Goal: Contribute content: Add original content to the website for others to see

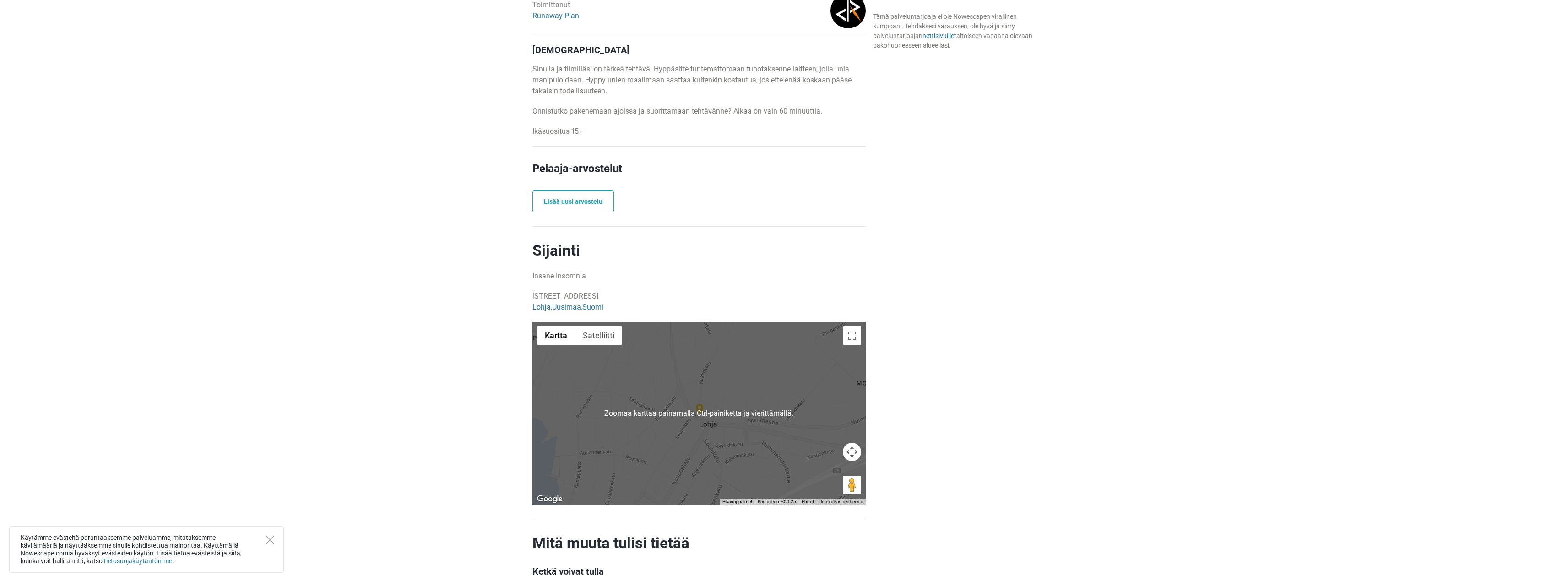
scroll to position [412, 0]
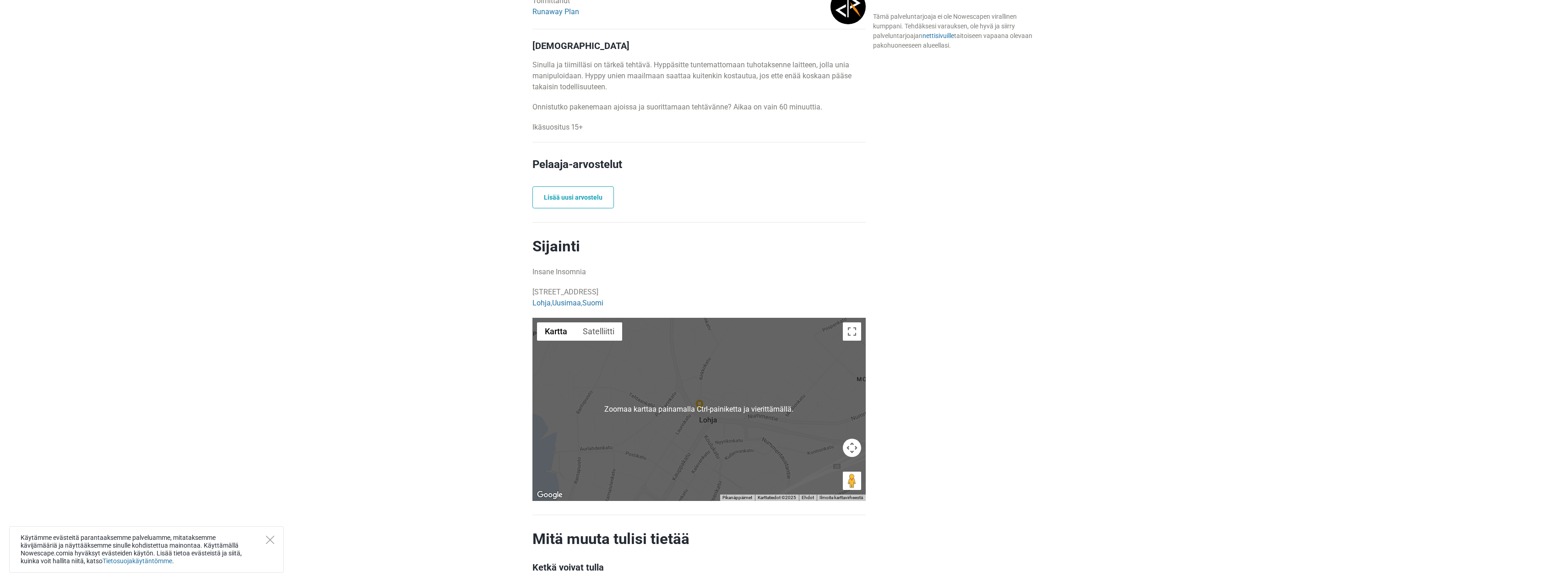
click at [1213, 406] on main "Pakohuone Insane Insomnia Lohja, Suomi 60 min 2 - 8 pelaajat Maksa saapuessasi …" at bounding box center [784, 312] width 1568 height 892
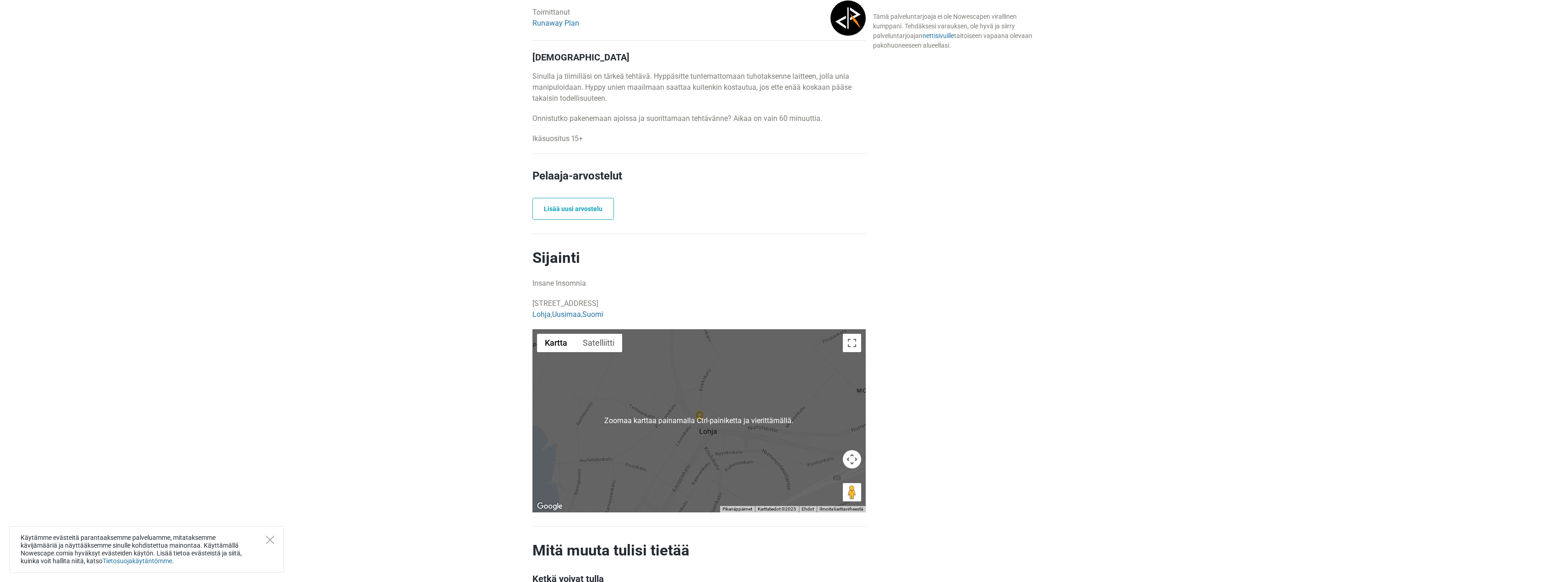
scroll to position [409, 0]
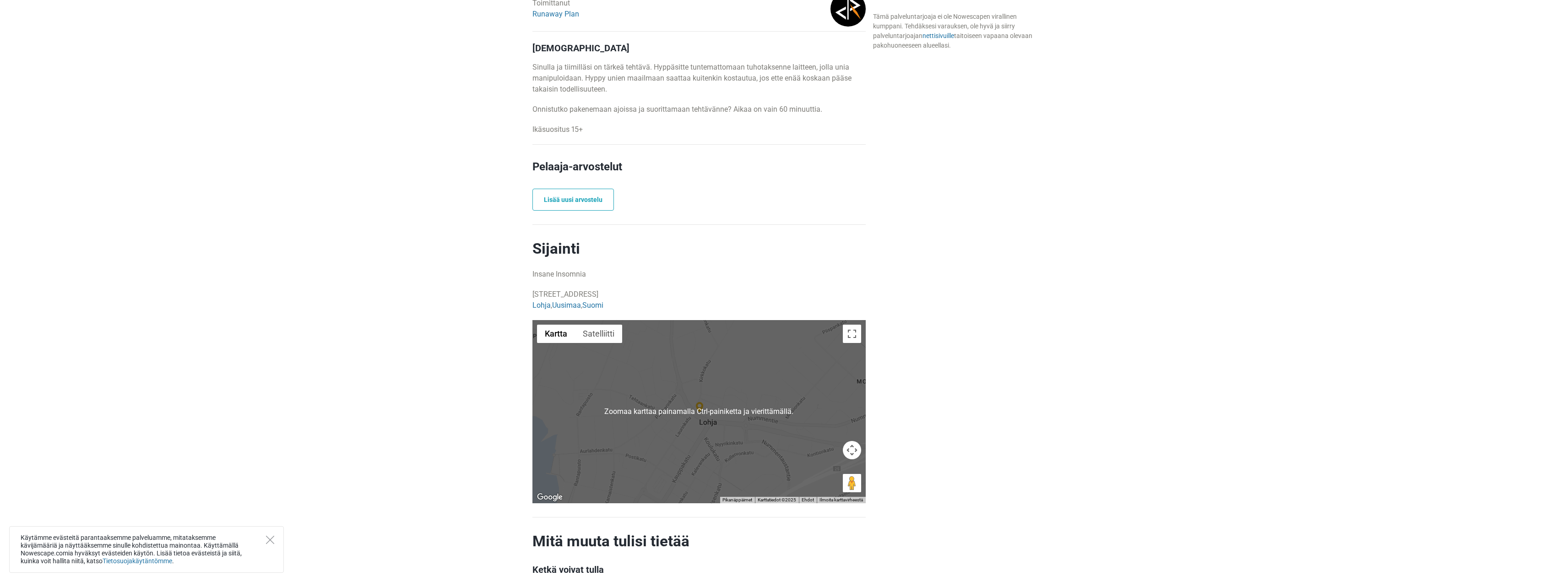
click at [737, 435] on div at bounding box center [699, 411] width 333 height 183
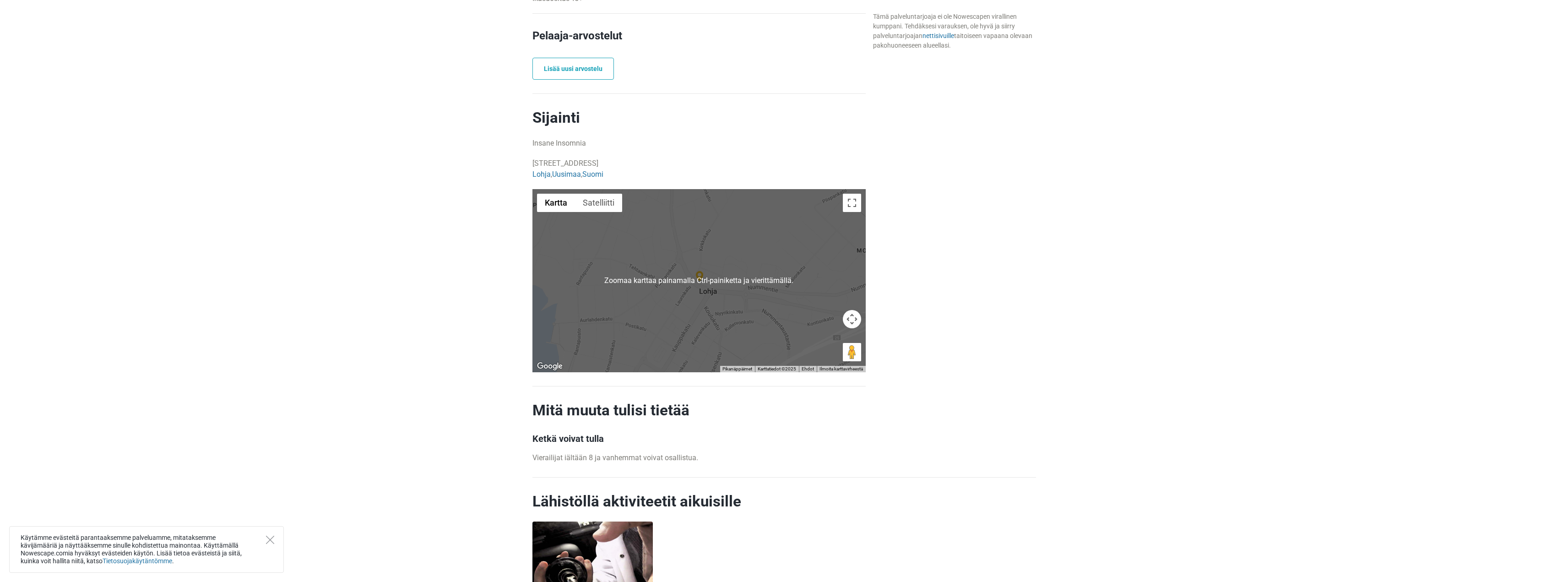
scroll to position [593, 0]
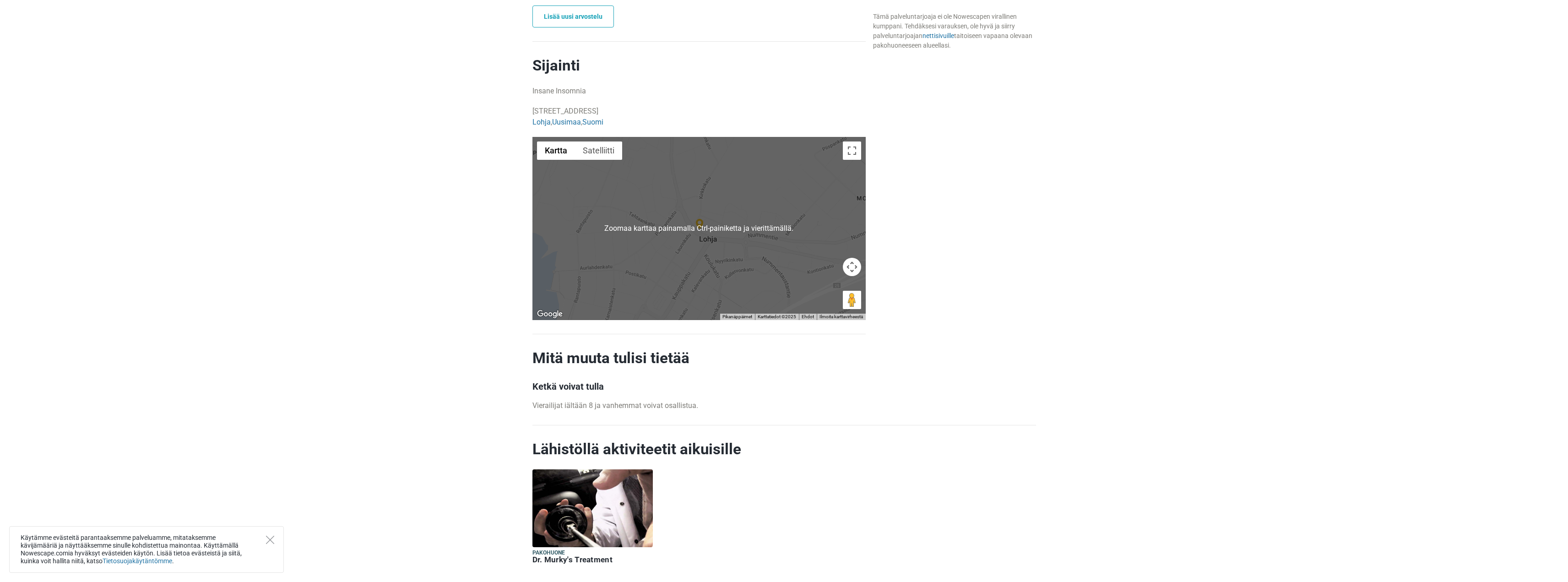
click at [849, 266] on button "Kartan kamerasäätimet" at bounding box center [852, 266] width 18 height 18
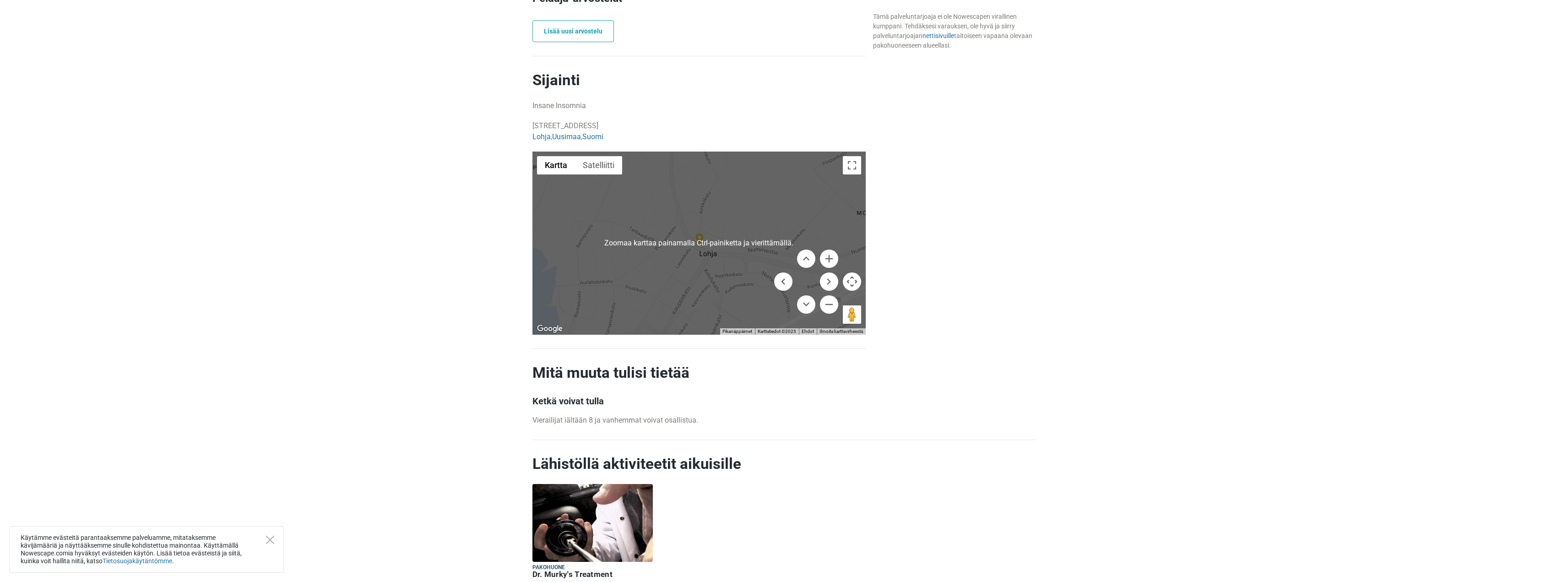
scroll to position [639, 0]
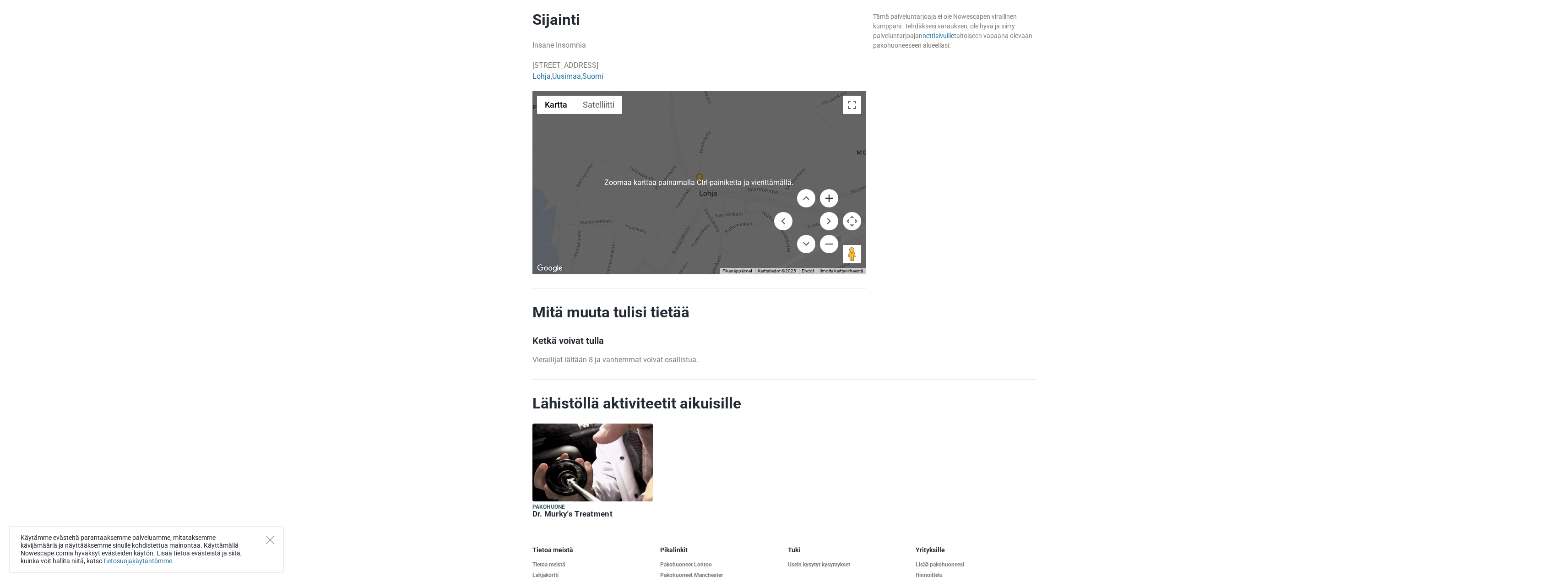
click at [827, 199] on button "Suurenna" at bounding box center [829, 198] width 18 height 18
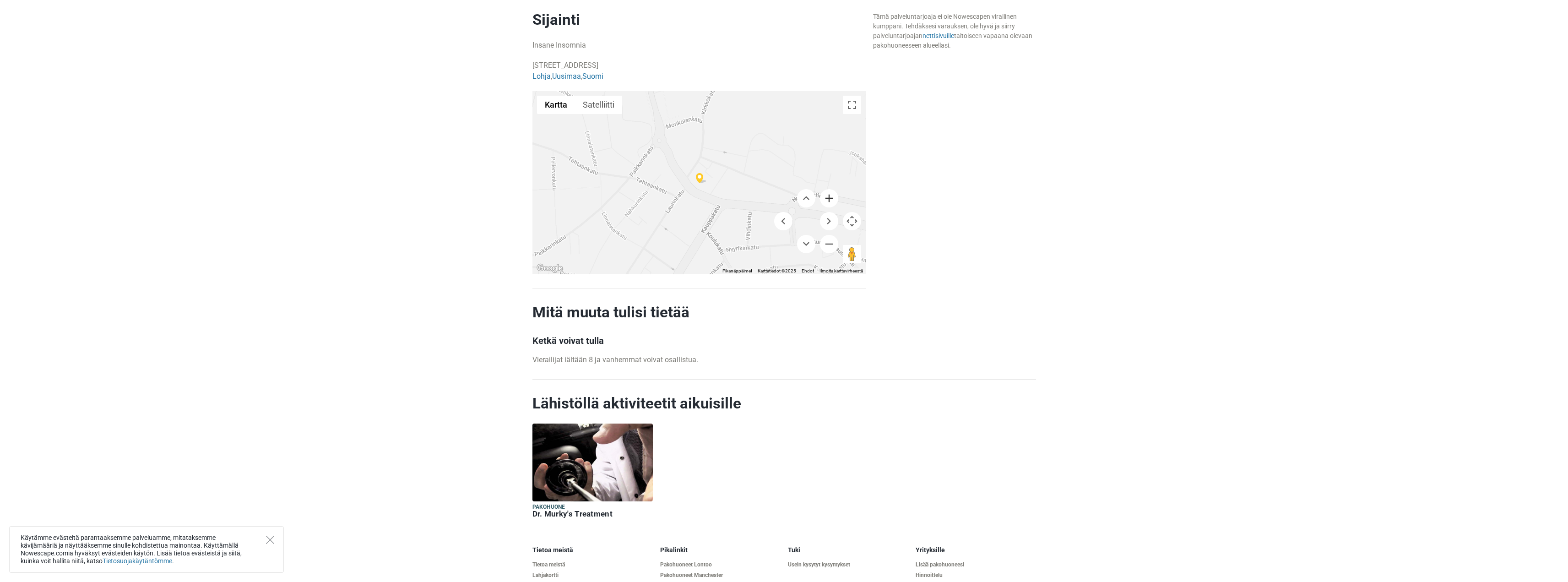
click at [827, 199] on button "Suurenna" at bounding box center [829, 198] width 18 height 18
drag, startPoint x: 696, startPoint y: 203, endPoint x: 729, endPoint y: 79, distance: 128.3
click at [708, 74] on div "Sijainti Insane Insomnia Storlojogatan 2, 08100 Lojo, Soome Lohja , Uusimaa , S…" at bounding box center [699, 142] width 333 height 264
click at [849, 108] on button "Koko näytön näkymä päälle/pois" at bounding box center [852, 105] width 18 height 18
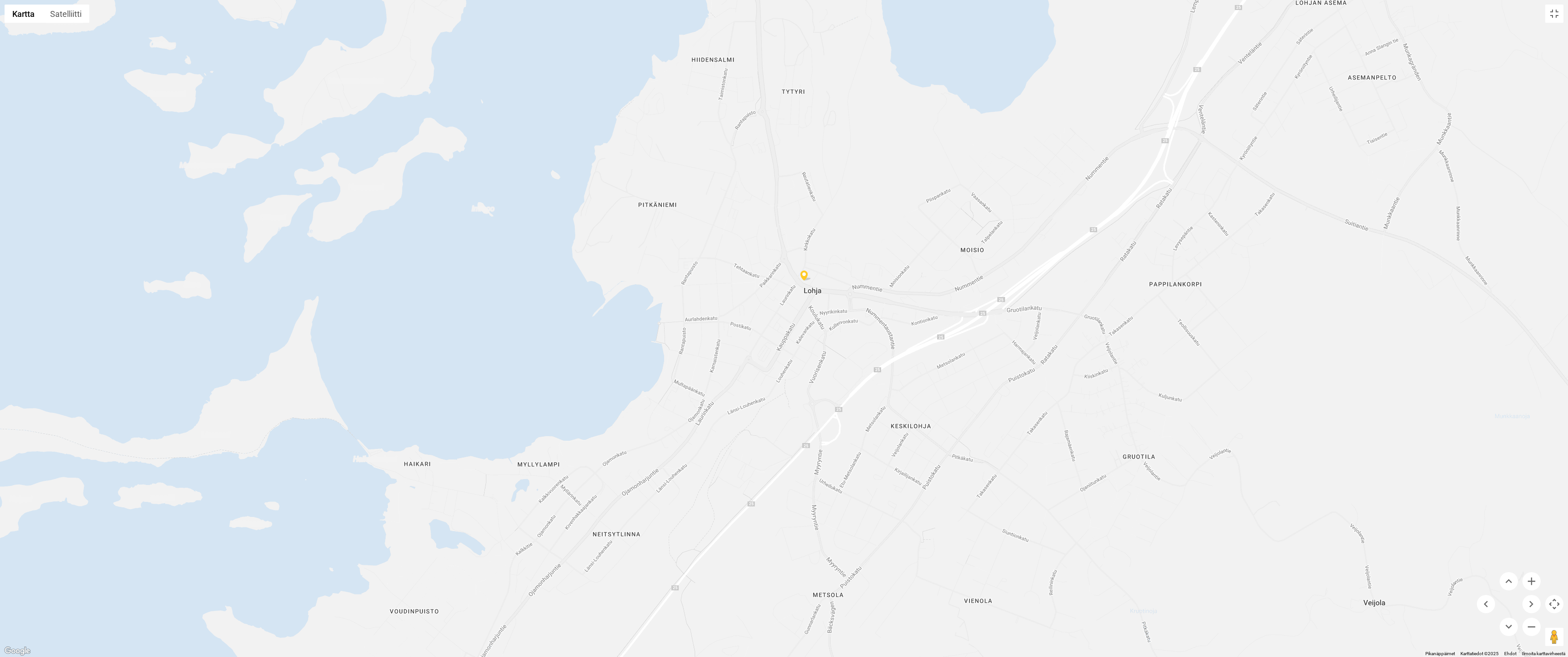
drag, startPoint x: 759, startPoint y: 363, endPoint x: 775, endPoint y: 332, distance: 34.9
click at [775, 330] on div at bounding box center [784, 328] width 1568 height 657
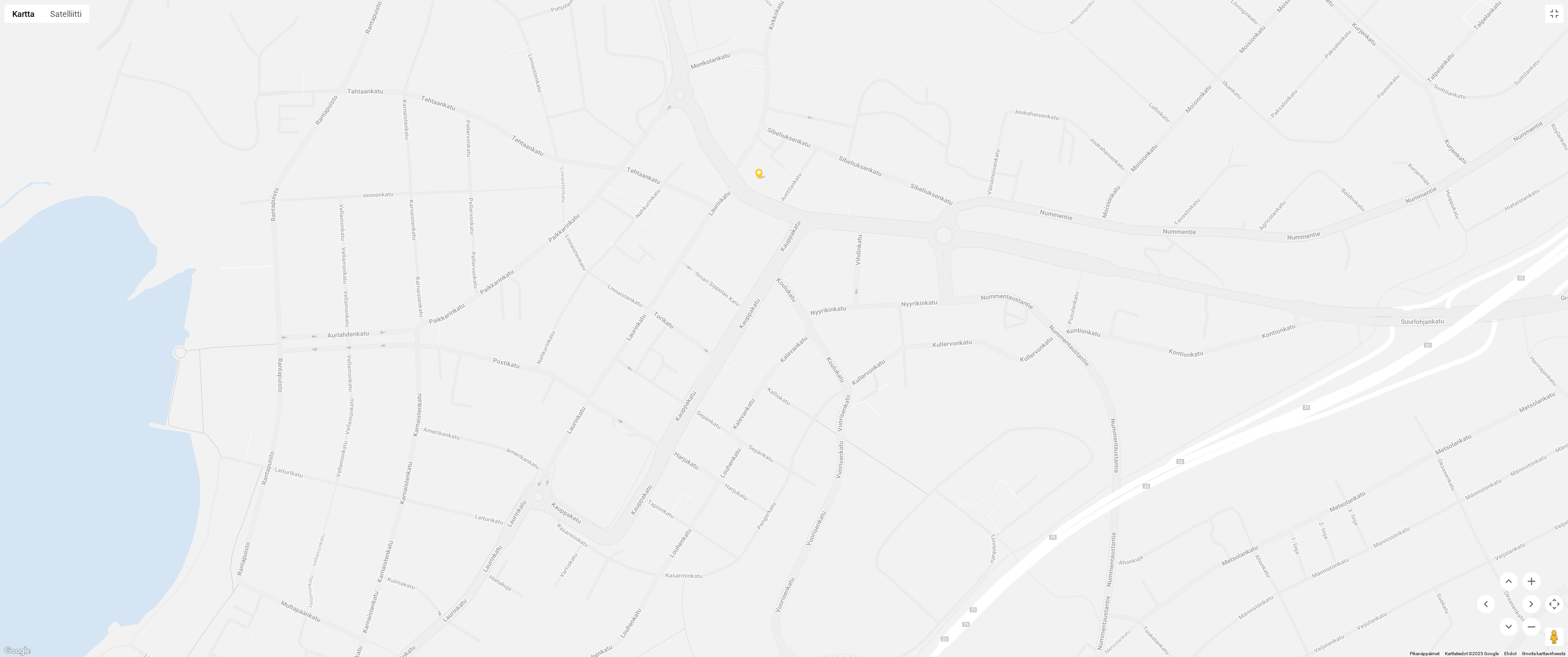
drag, startPoint x: 887, startPoint y: 233, endPoint x: 768, endPoint y: 338, distance: 158.7
click at [768, 338] on div at bounding box center [784, 328] width 1568 height 657
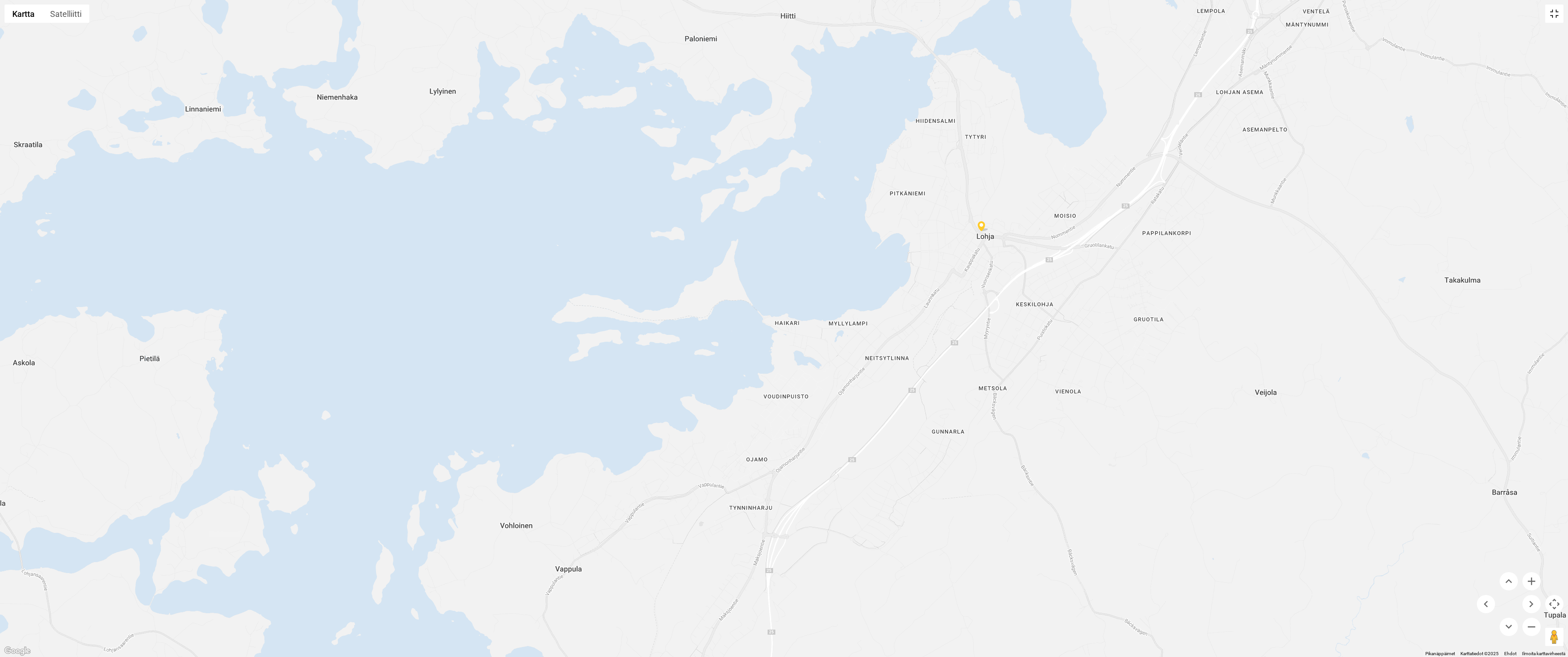
click at [1561, 17] on button "Koko näytön näkymä päälle/pois" at bounding box center [1554, 14] width 18 height 18
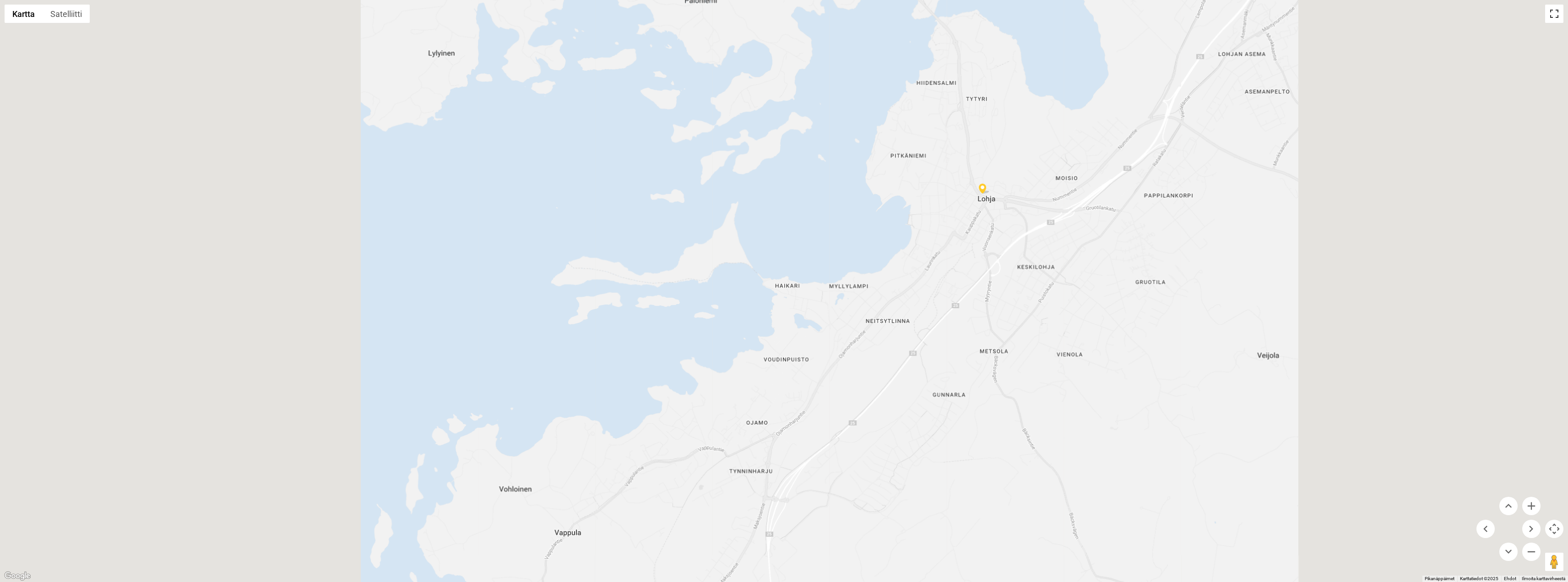
scroll to position [0, 0]
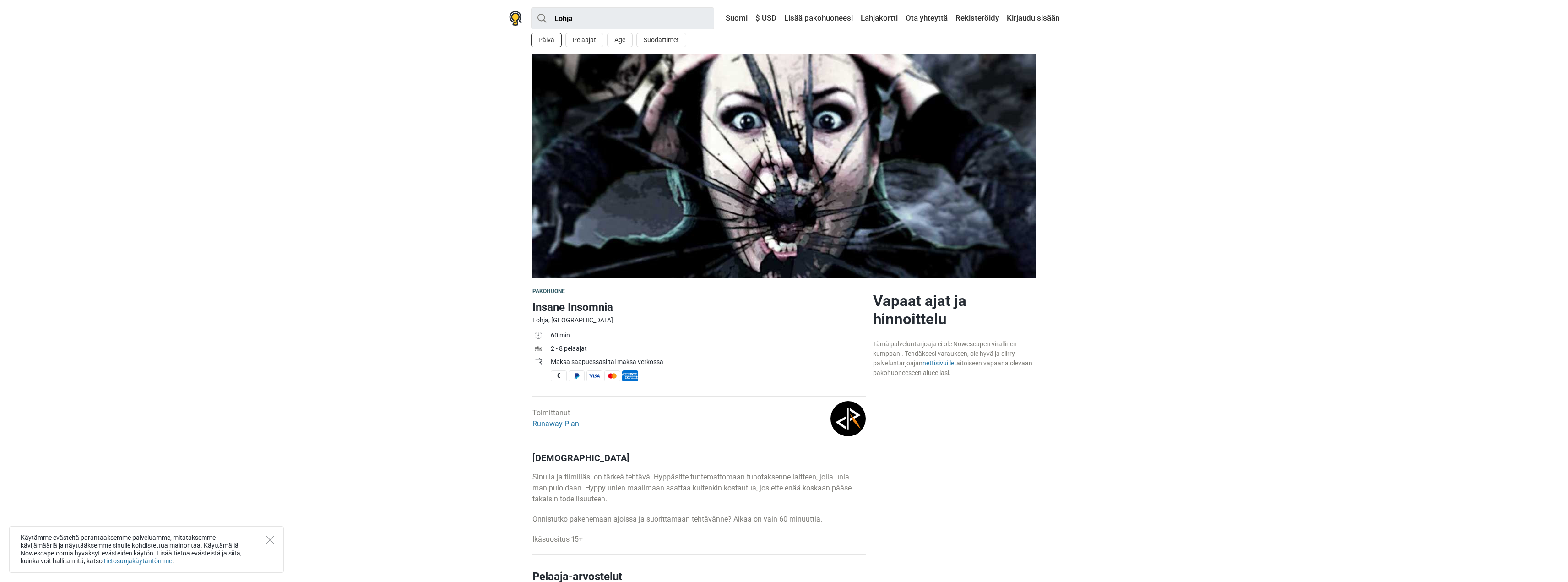
click at [540, 38] on button "Päivä" at bounding box center [546, 40] width 31 height 14
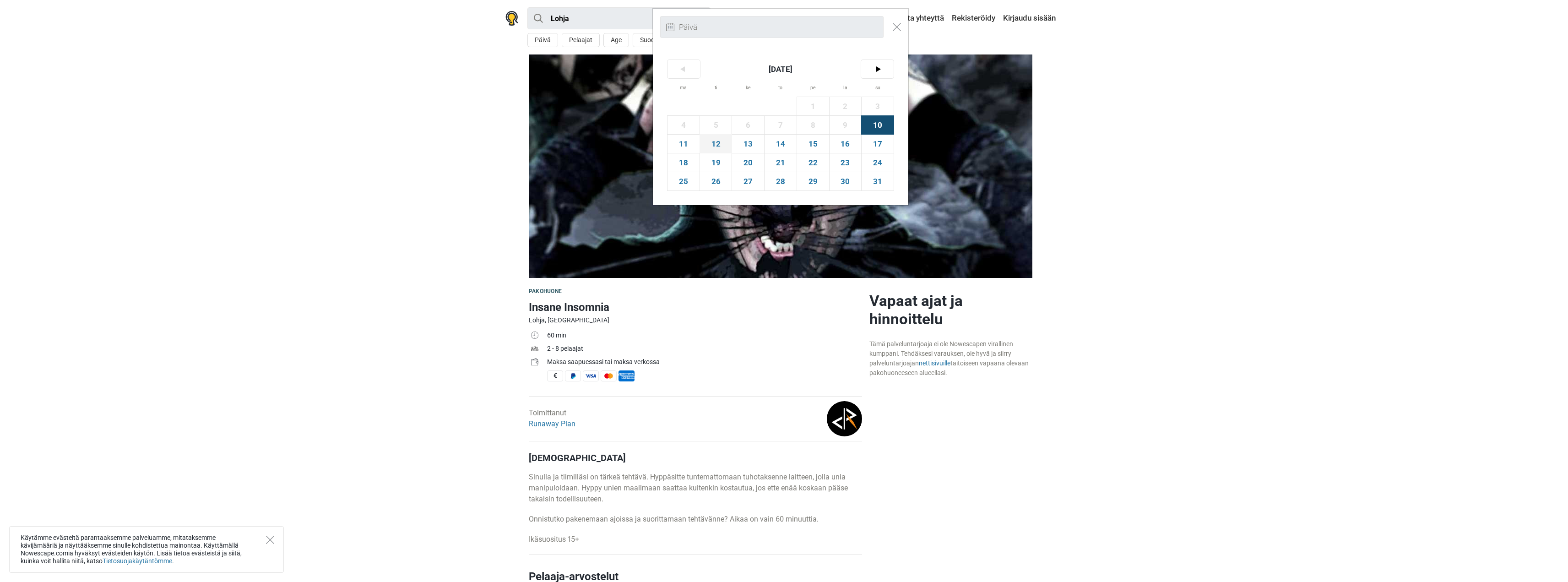
click at [720, 147] on span "12" at bounding box center [716, 144] width 32 height 18
type input "12. elokuu (ti)"
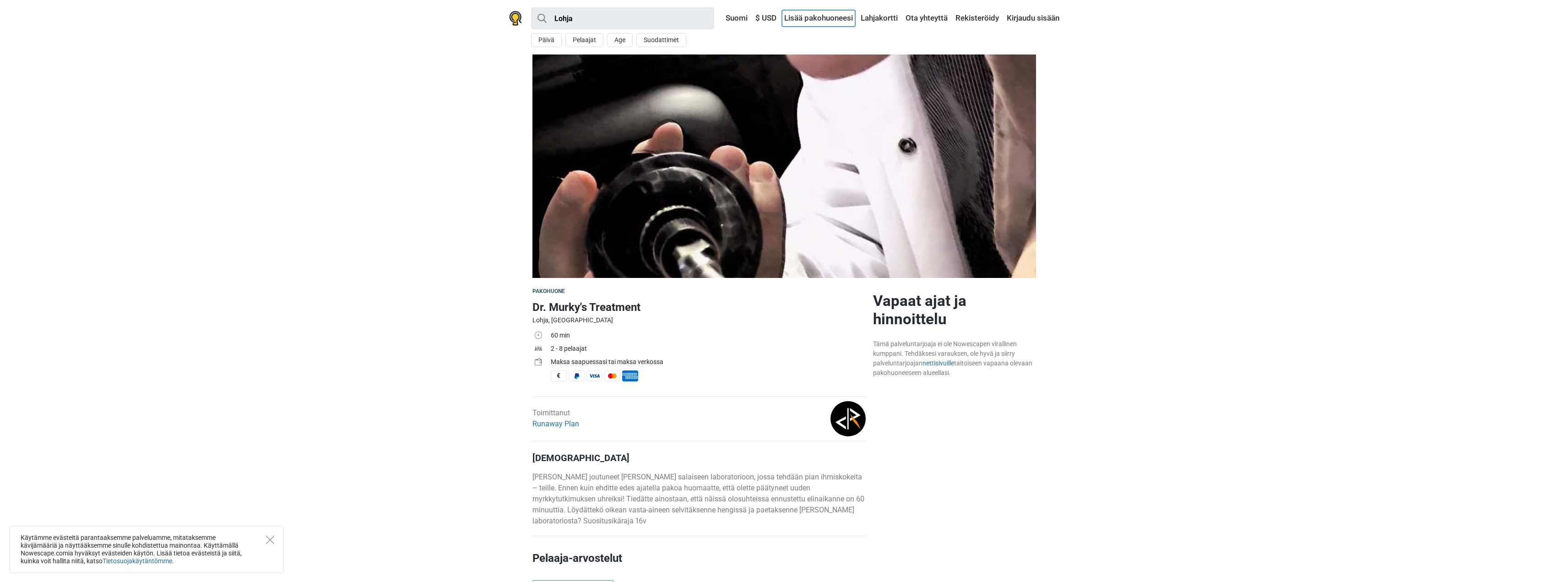
click at [835, 20] on link "Lisää pakohuoneesi" at bounding box center [818, 18] width 73 height 16
click at [926, 20] on link "Ota yhteyttä" at bounding box center [926, 18] width 47 height 16
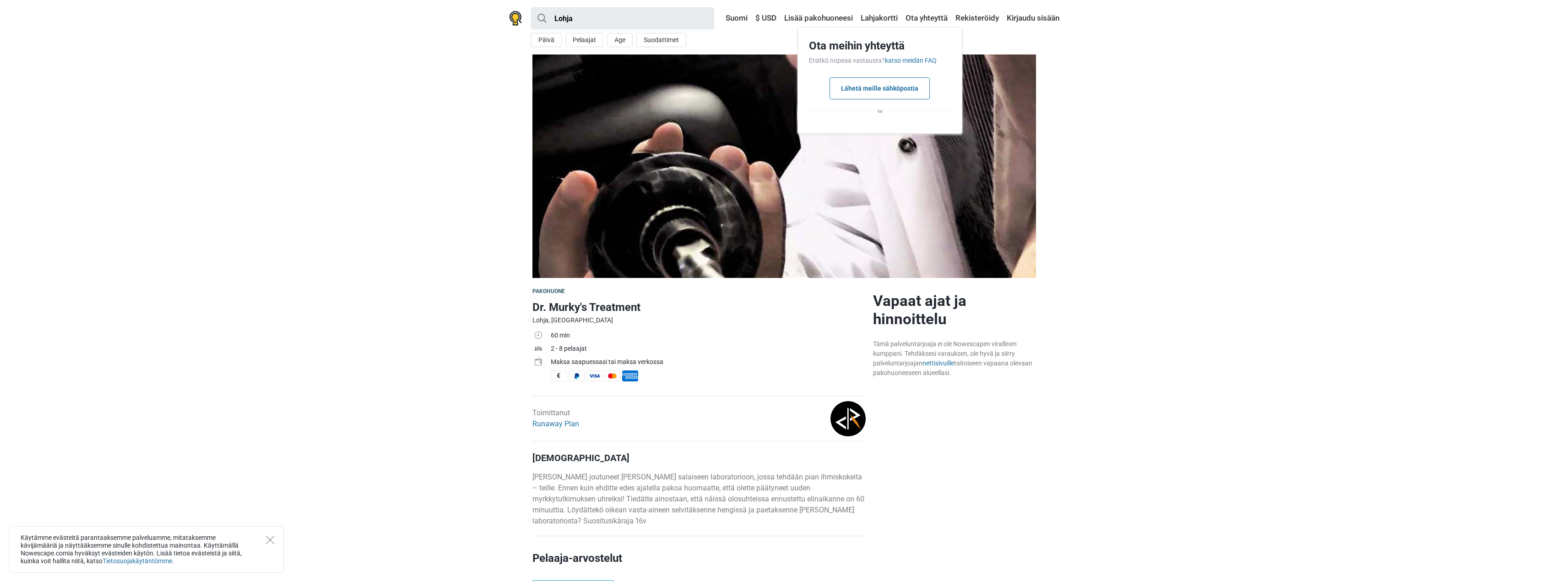
drag, startPoint x: 1063, startPoint y: 78, endPoint x: 1063, endPoint y: 71, distance: 7.0
click at [1063, 71] on section at bounding box center [784, 166] width 1568 height 223
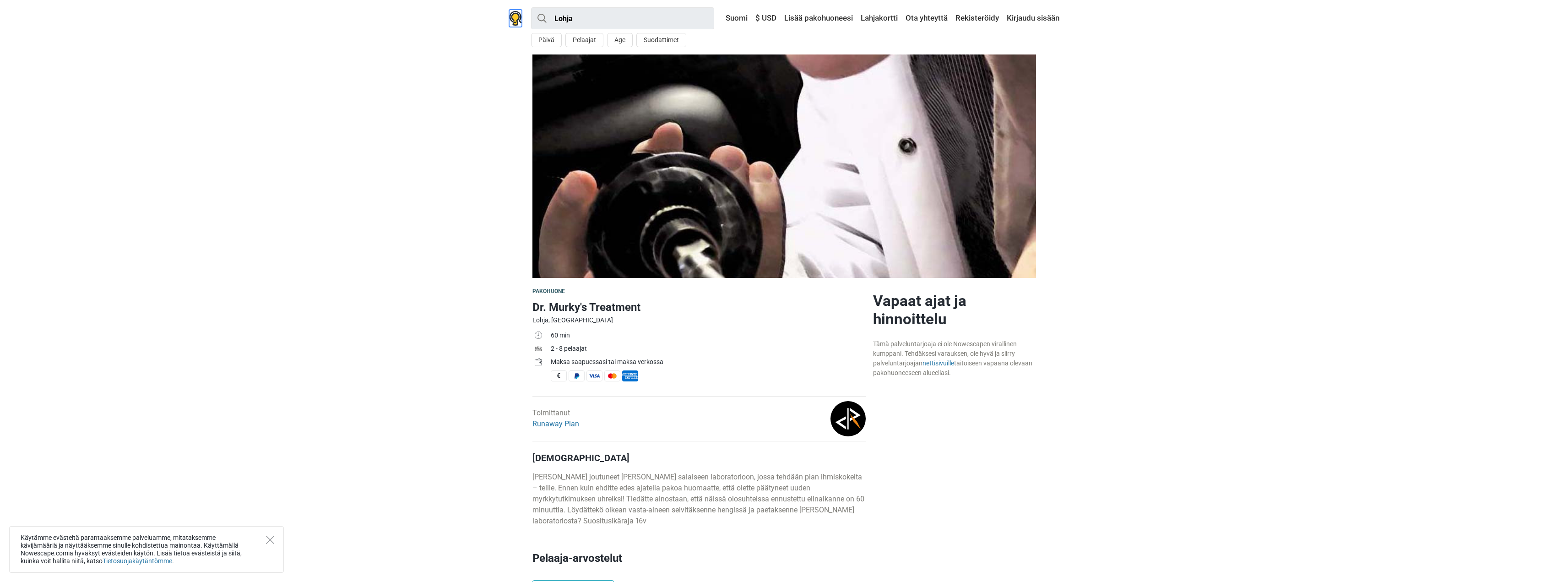
click at [512, 15] on img at bounding box center [516, 18] width 13 height 14
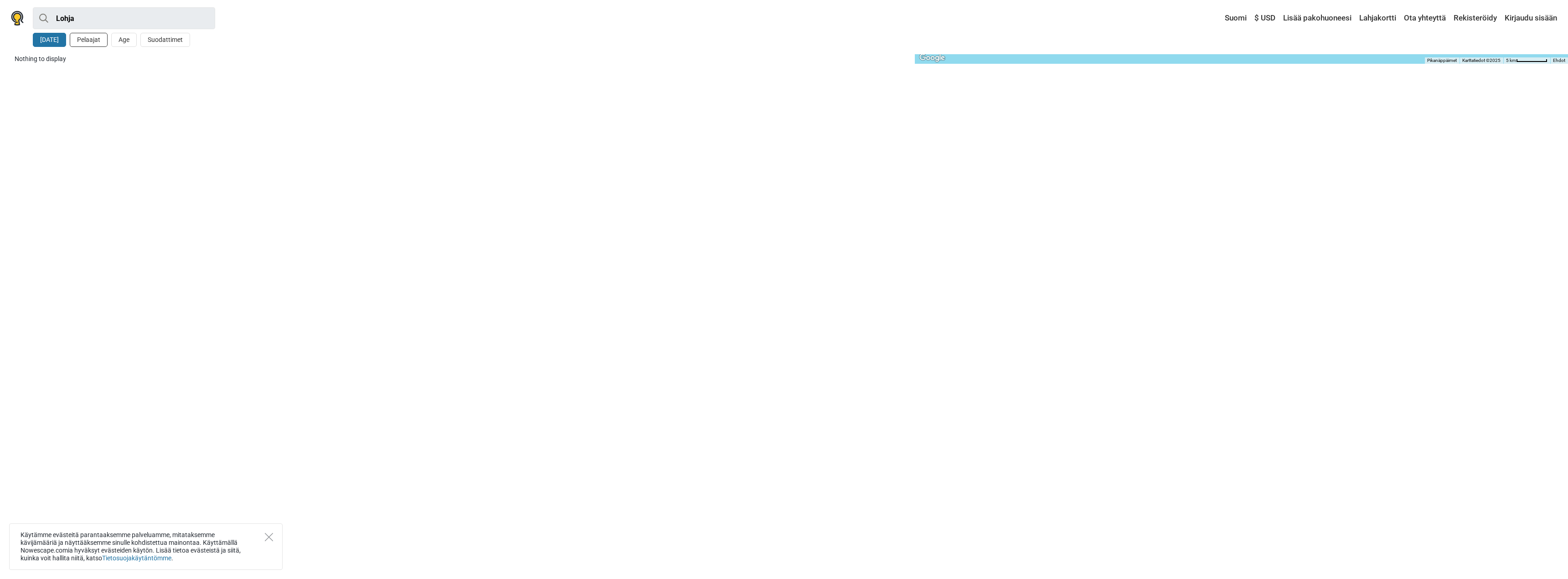
click at [79, 41] on button "Pelaajat" at bounding box center [89, 40] width 38 height 14
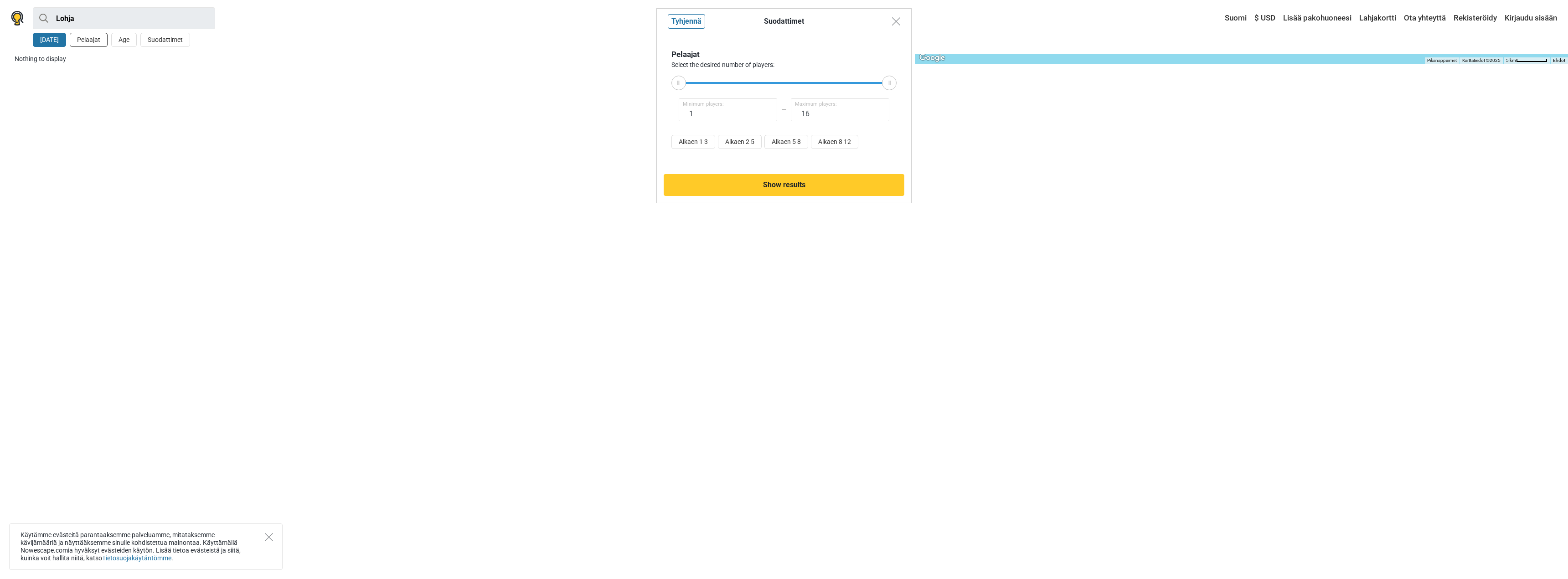
click at [79, 41] on div "Suodattimet Tyhjennä Pelaajat Select the desired number of players: 1 Minimum p…" at bounding box center [784, 290] width 1568 height 579
click at [741, 144] on button "Alkaen 2 5" at bounding box center [740, 142] width 44 height 14
type input "2"
type input "5"
click at [770, 179] on button "Show results" at bounding box center [784, 185] width 241 height 22
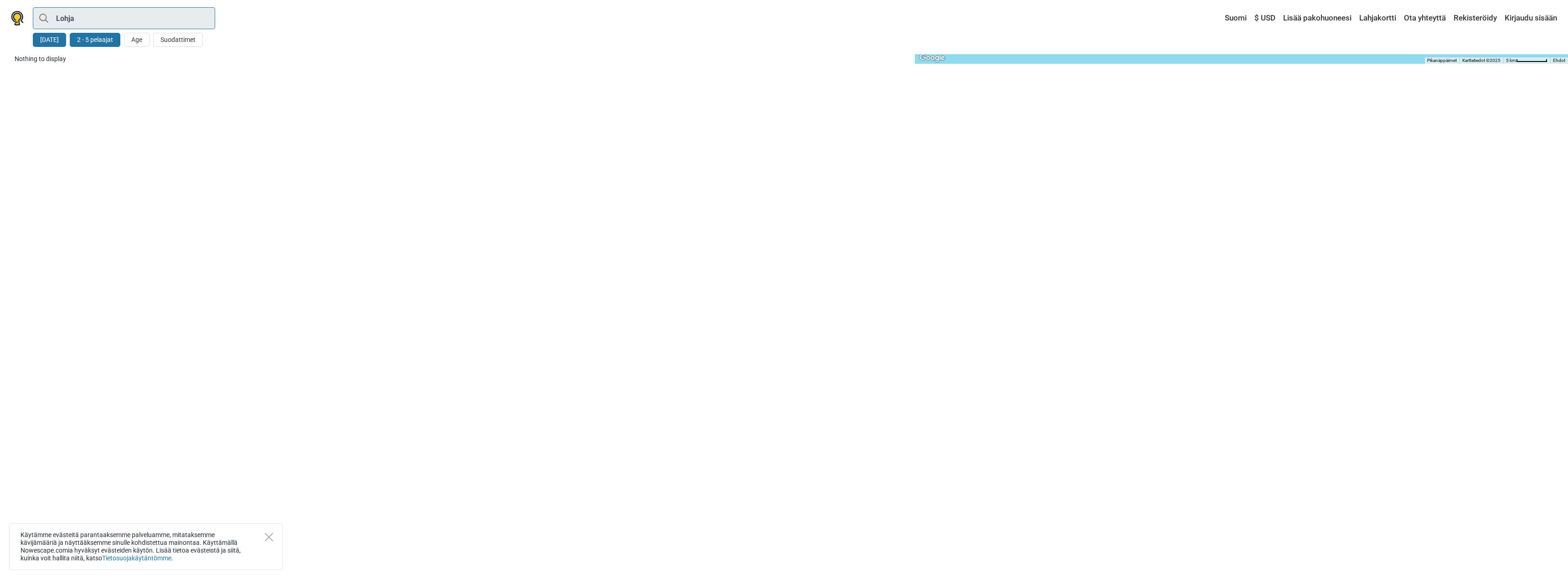
click at [105, 24] on input "Lohja" at bounding box center [123, 18] width 182 height 22
type input "Lohja"
click at [55, 35] on div "Lohja All Pakohuone" at bounding box center [784, 290] width 1568 height 579
click at [47, 40] on div "Lohja All Pakohuone Lohja" at bounding box center [784, 290] width 1568 height 579
click at [44, 45] on div "Lohja All Pakohuone Lohja" at bounding box center [784, 290] width 1568 height 579
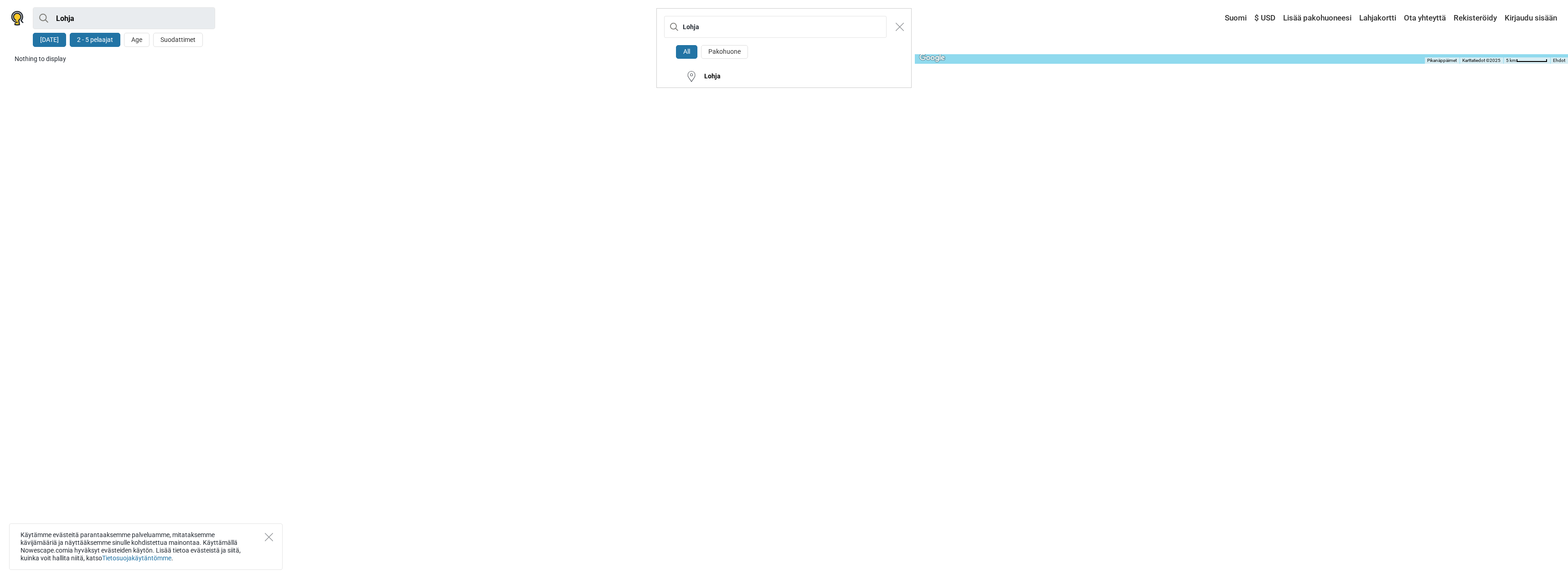
drag, startPoint x: 841, startPoint y: 196, endPoint x: 833, endPoint y: 195, distance: 8.1
click at [839, 196] on div "Lohja All Pakohuone Lohja" at bounding box center [784, 290] width 1568 height 579
click at [897, 25] on button "Close modal" at bounding box center [899, 27] width 17 height 17
click at [901, 28] on img "Close modal" at bounding box center [900, 27] width 8 height 8
click at [48, 36] on button "12 elo" at bounding box center [49, 40] width 33 height 14
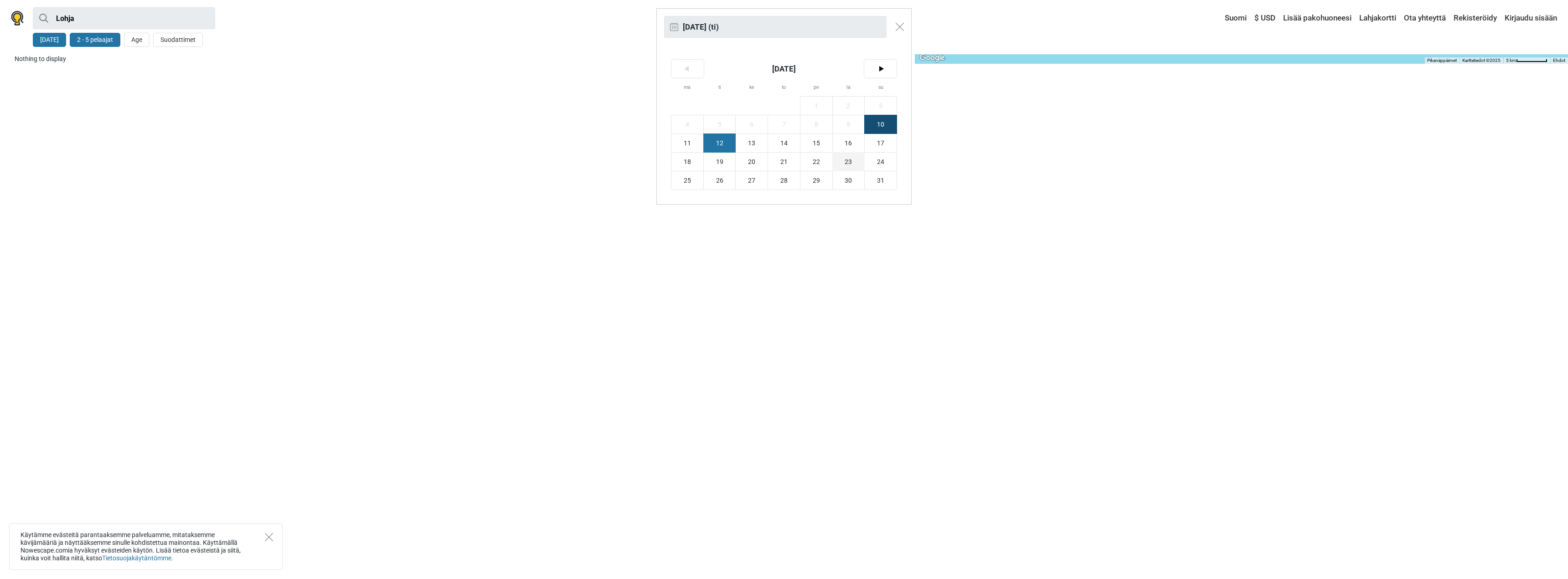
click at [851, 162] on span "23" at bounding box center [849, 161] width 32 height 18
type input "23. elokuu (la)"
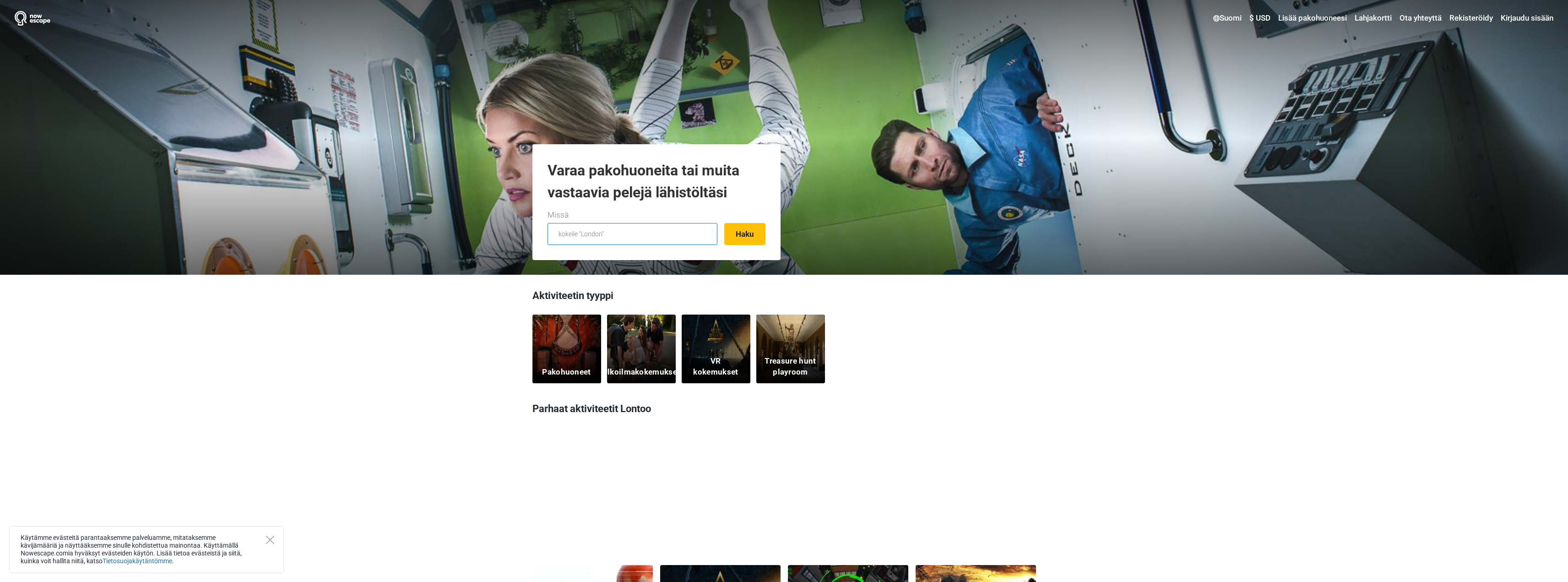
click at [598, 236] on input "text" at bounding box center [633, 234] width 170 height 22
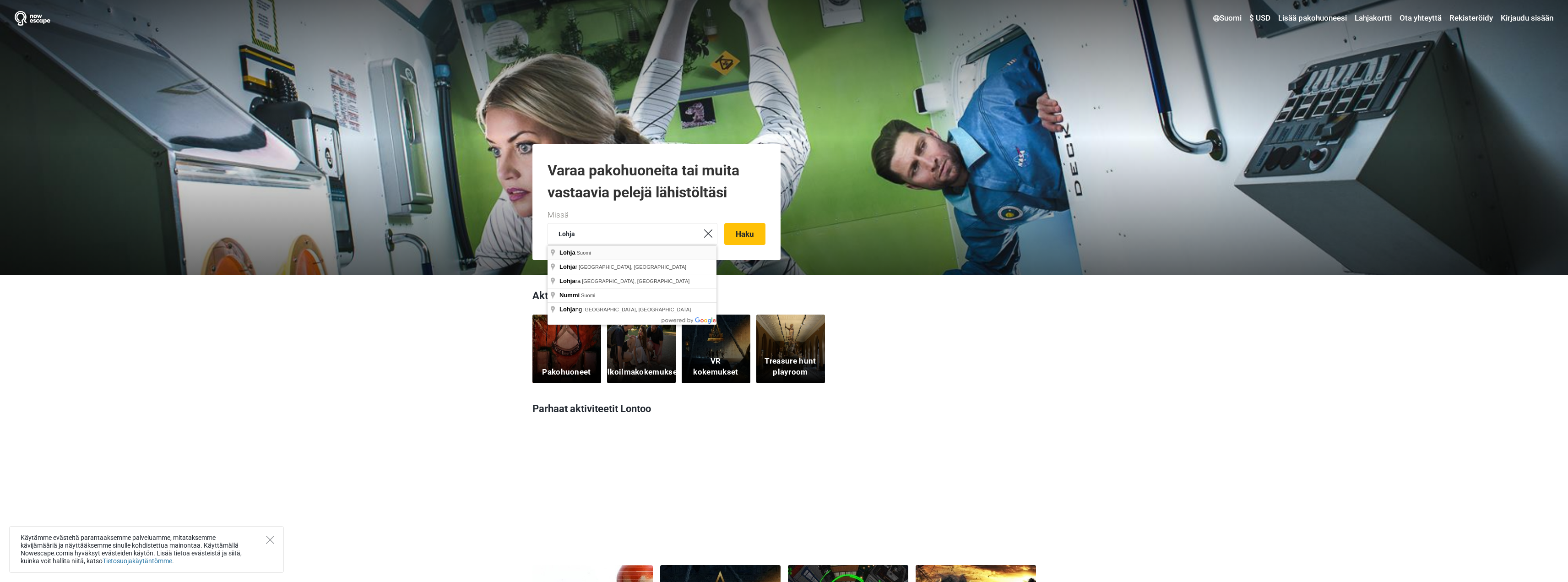
type input "Lohja, [GEOGRAPHIC_DATA]"
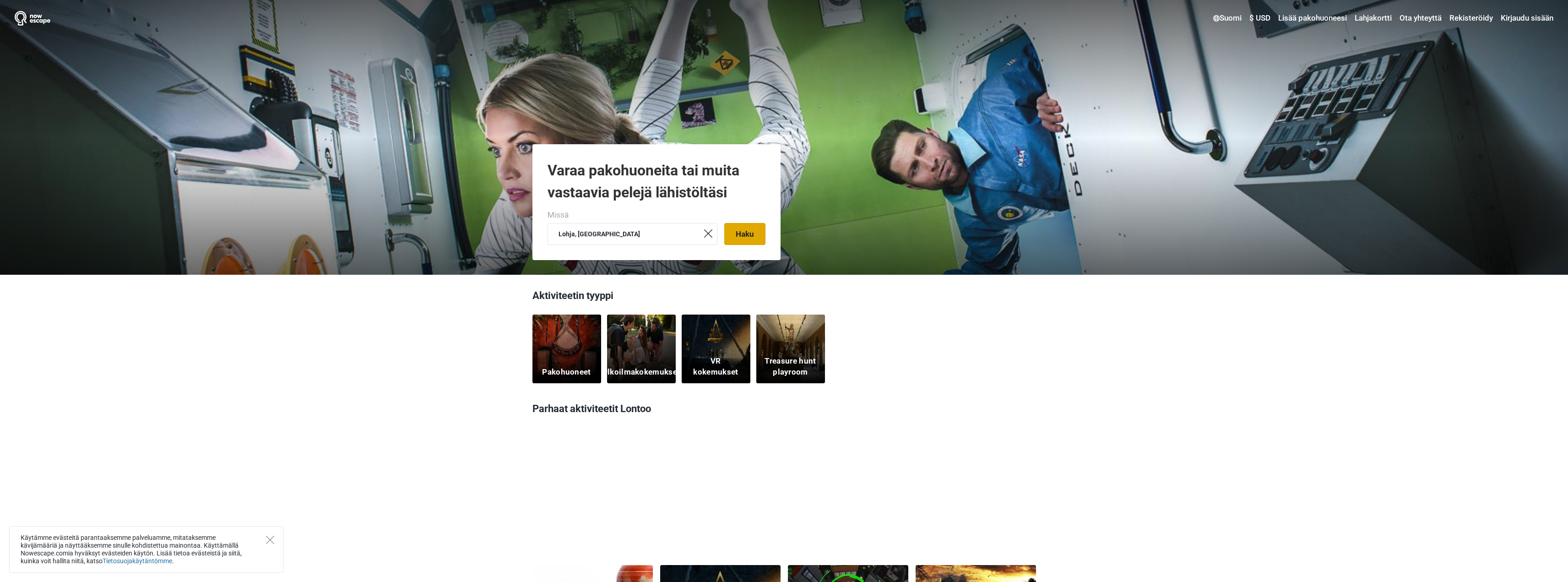
click at [747, 234] on button "Haku" at bounding box center [745, 234] width 41 height 22
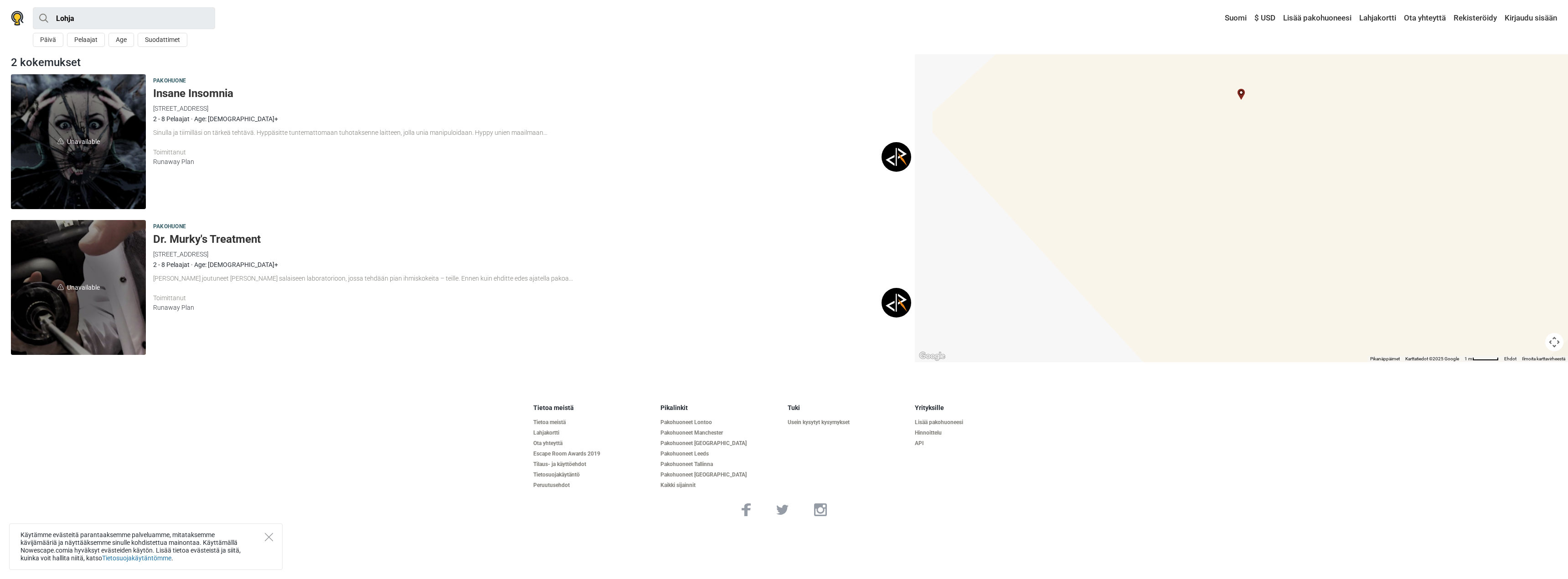
click at [138, 298] on span "Unavailable" at bounding box center [78, 287] width 135 height 135
click at [91, 188] on span "Unavailable" at bounding box center [78, 142] width 135 height 135
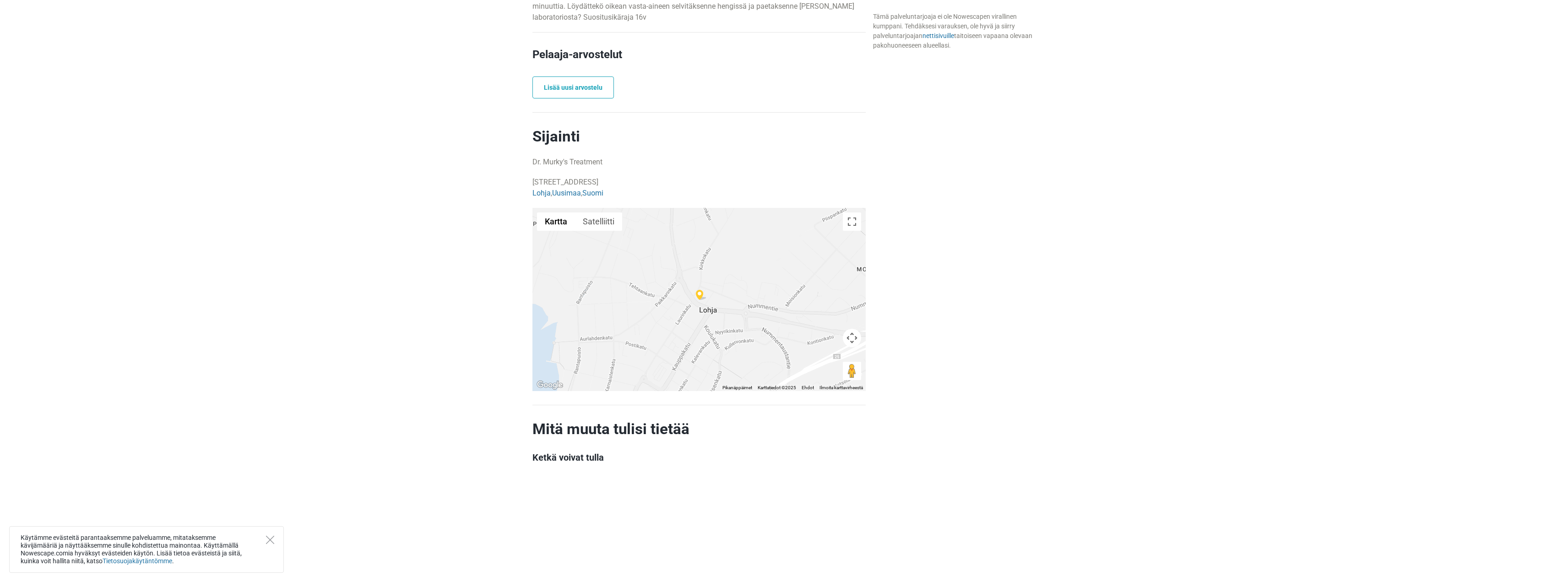
scroll to position [733, 0]
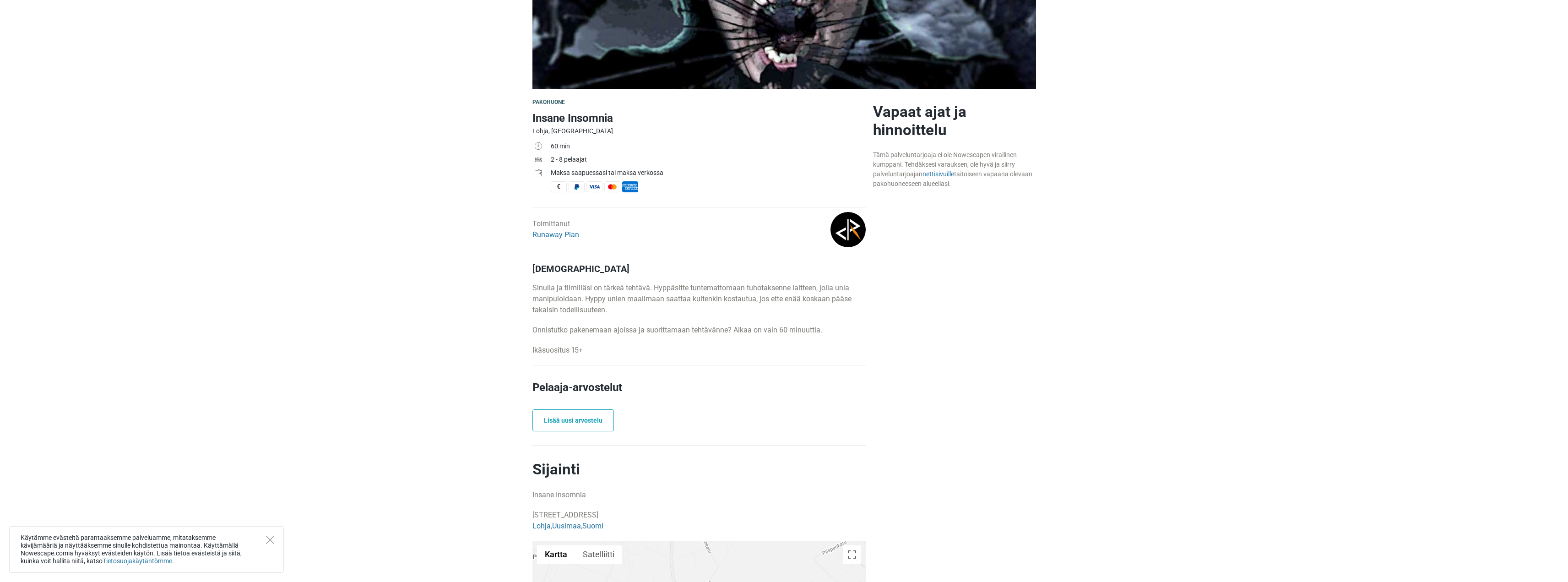
scroll to position [172, 0]
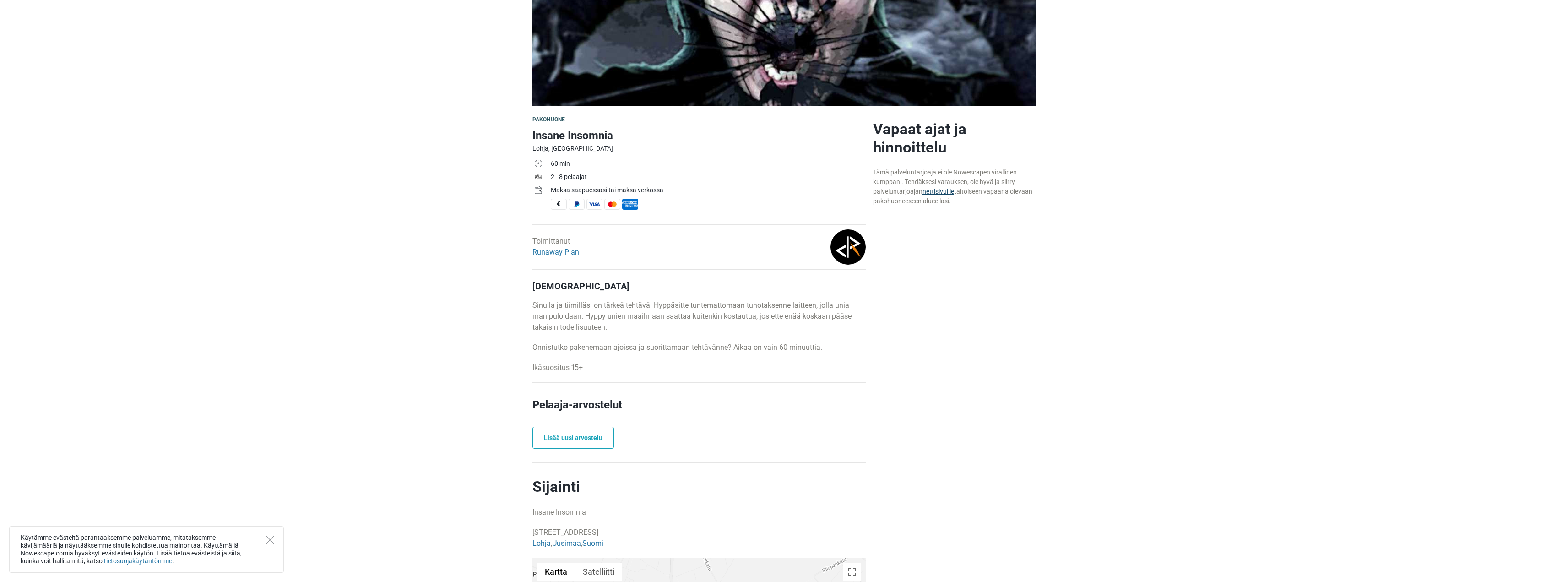
click at [942, 193] on link "nettisivuille" at bounding box center [938, 191] width 31 height 8
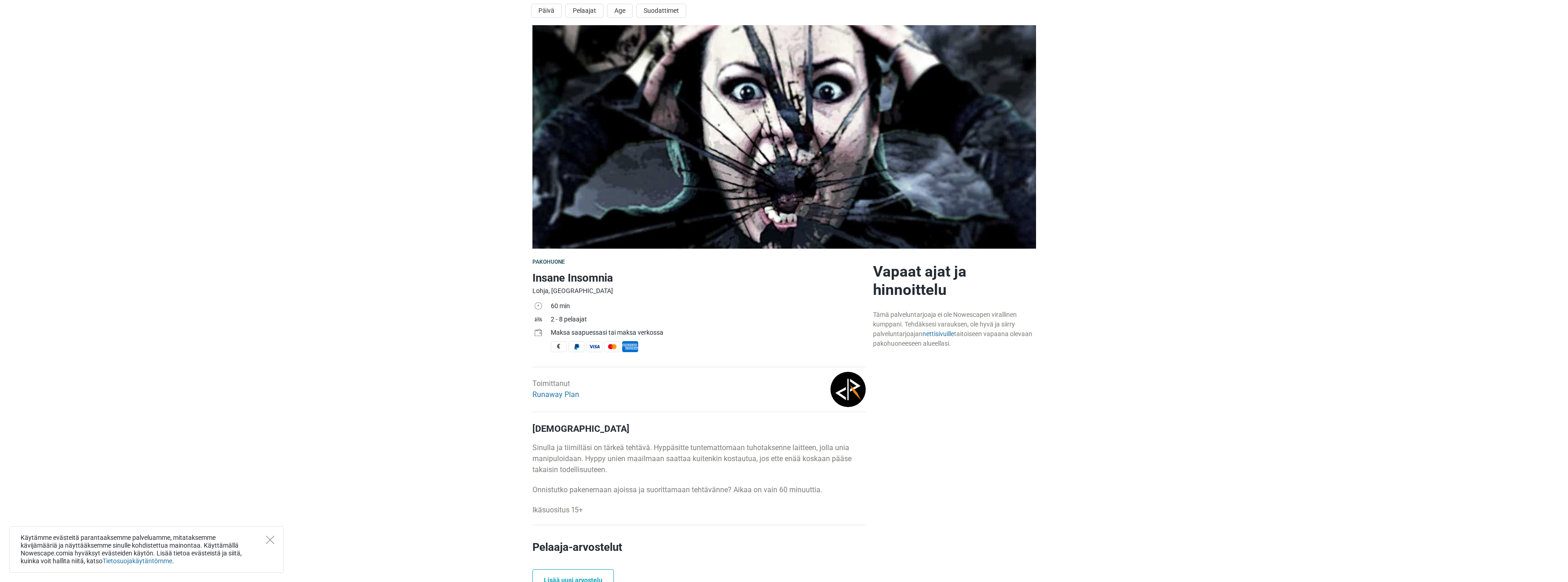
scroll to position [0, 0]
